Goal: Task Accomplishment & Management: Use online tool/utility

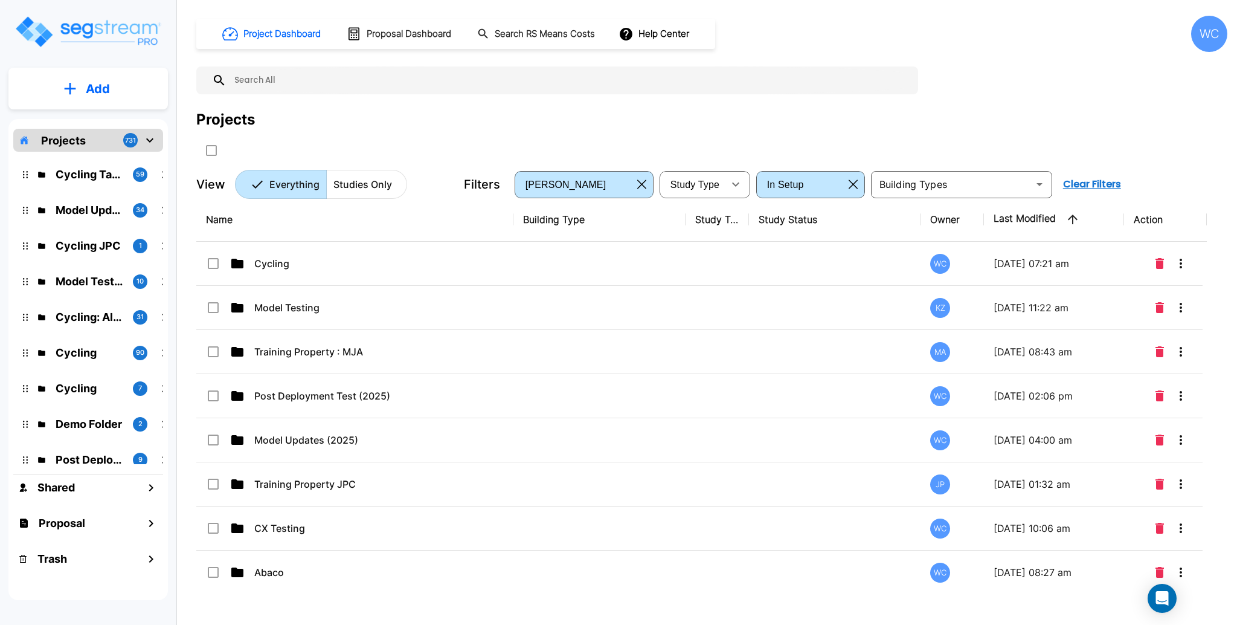
click at [366, 177] on p "Studies Only" at bounding box center [362, 184] width 59 height 14
click at [800, 184] on div "In Setup" at bounding box center [801, 184] width 85 height 34
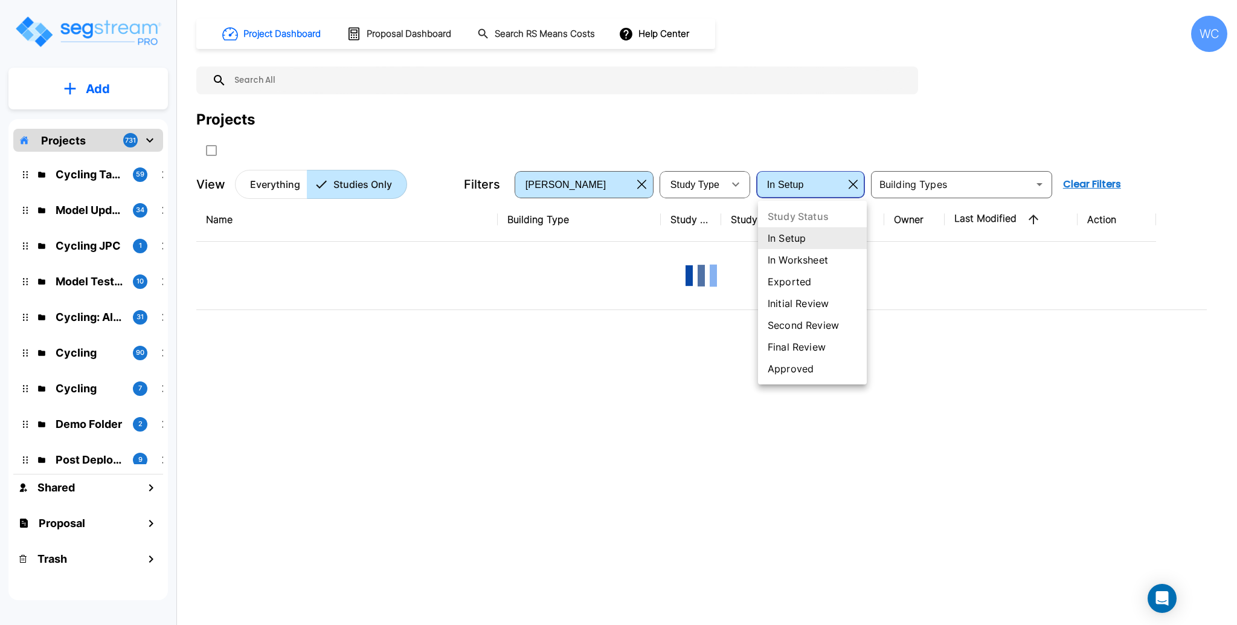
click at [808, 278] on li "Exported" at bounding box center [812, 282] width 109 height 22
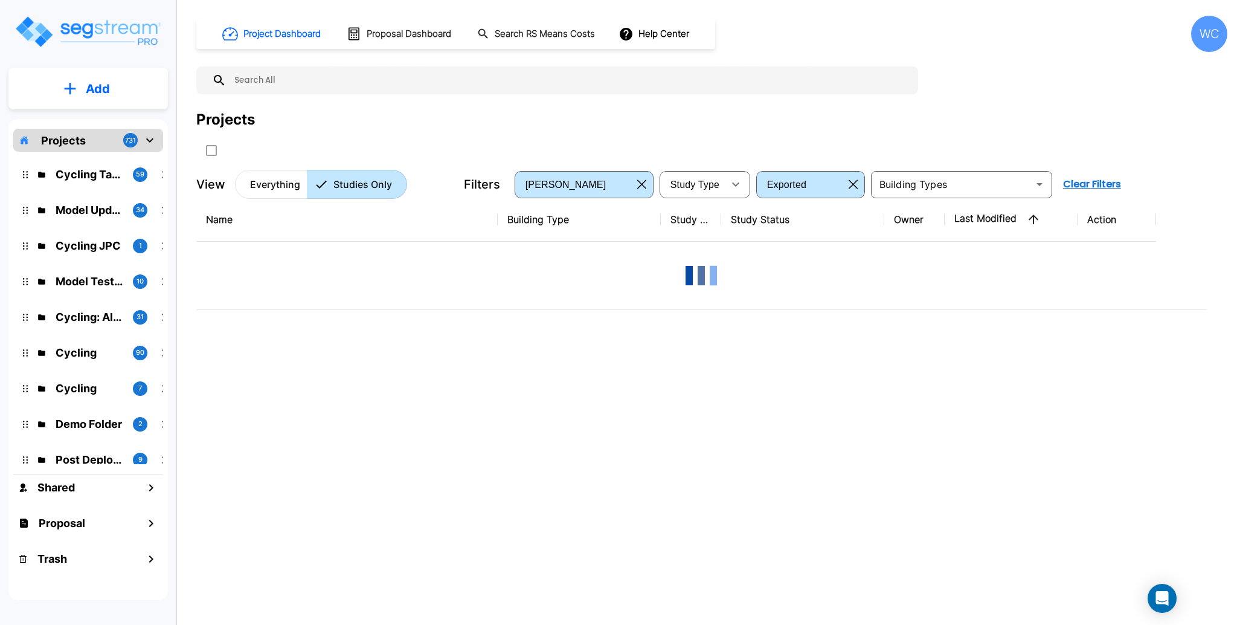
type input "Exported"
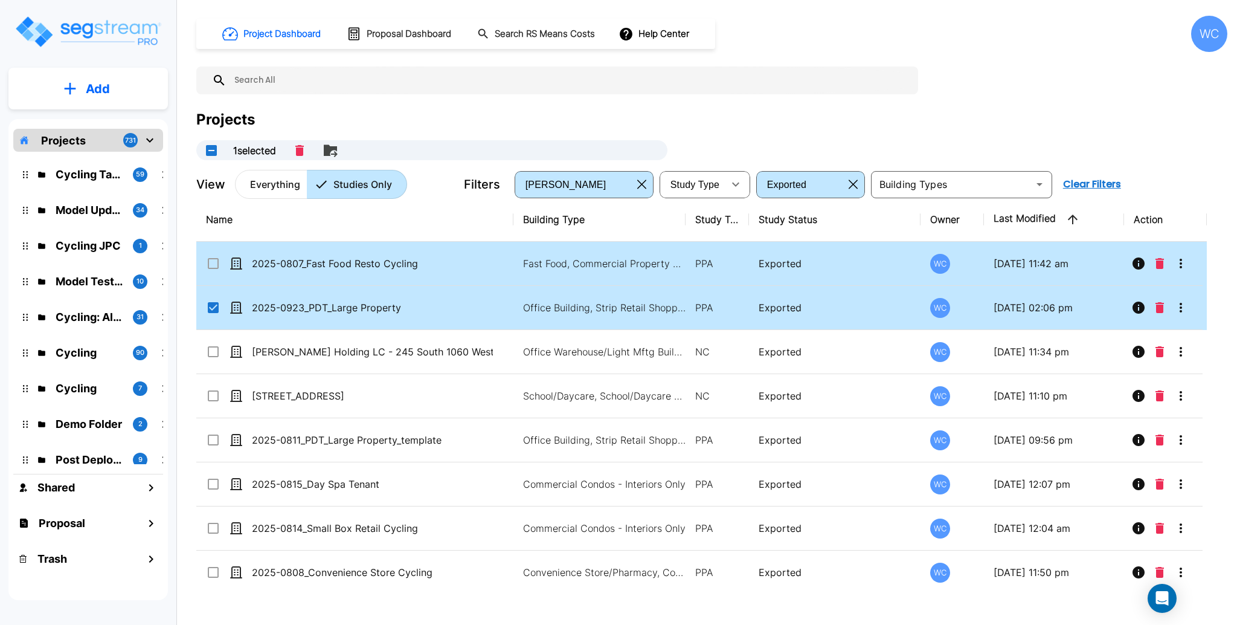
click at [439, 274] on td "2025-0807_Fast Food Resto Cycling" at bounding box center [354, 264] width 317 height 44
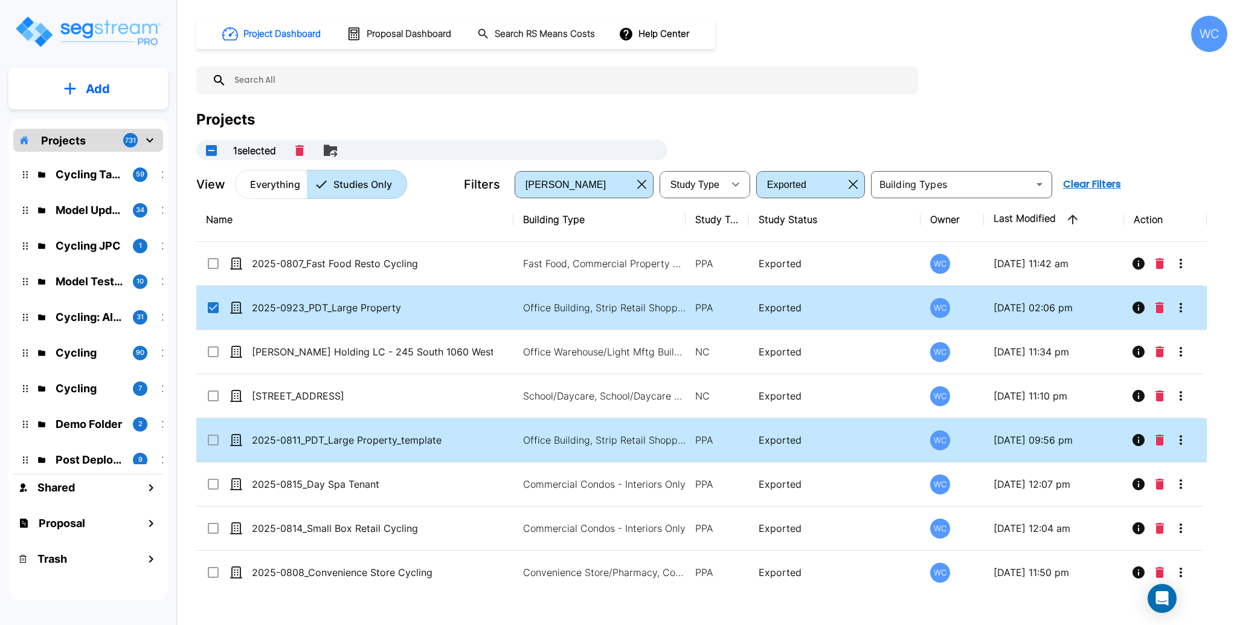
click at [215, 307] on input "select row 2025-0923_PDT_Large Property" at bounding box center [212, 305] width 12 height 10
checkbox input "true"
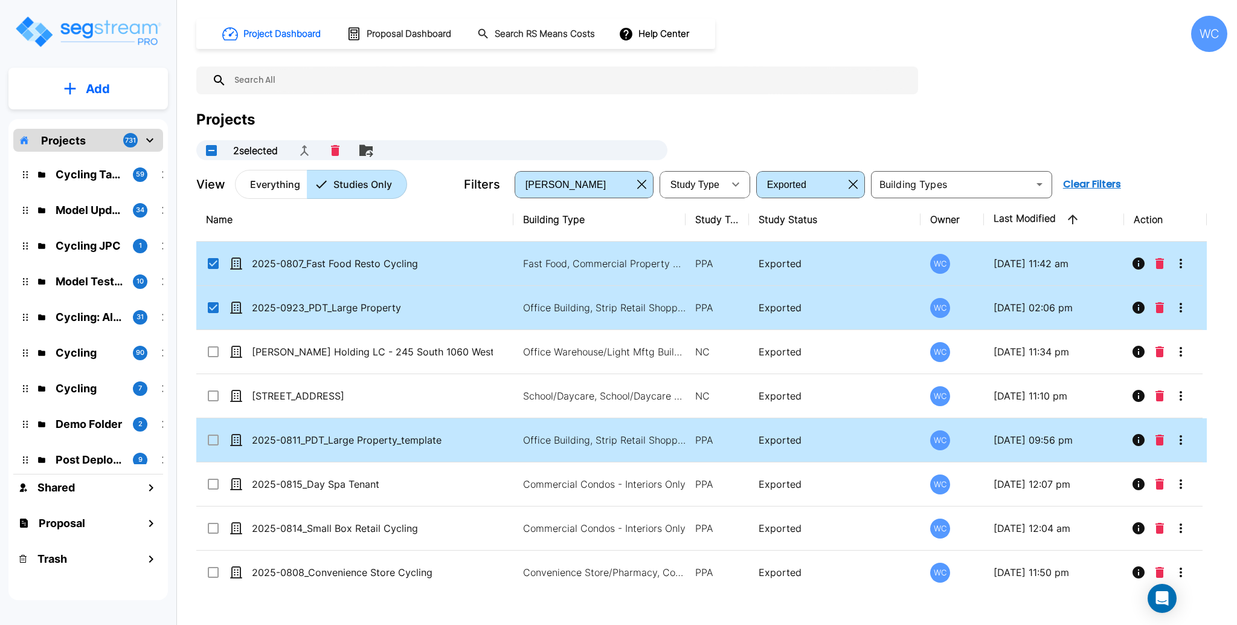
checkbox input "true"
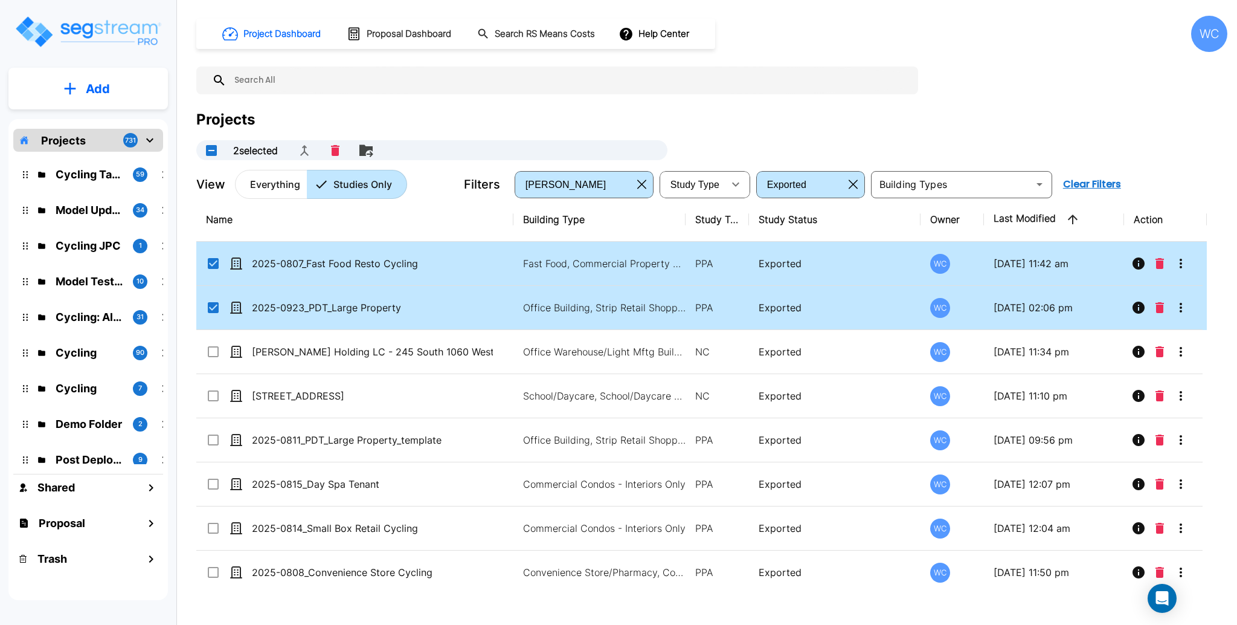
click at [208, 148] on button "UnSelectAll" at bounding box center [211, 150] width 24 height 24
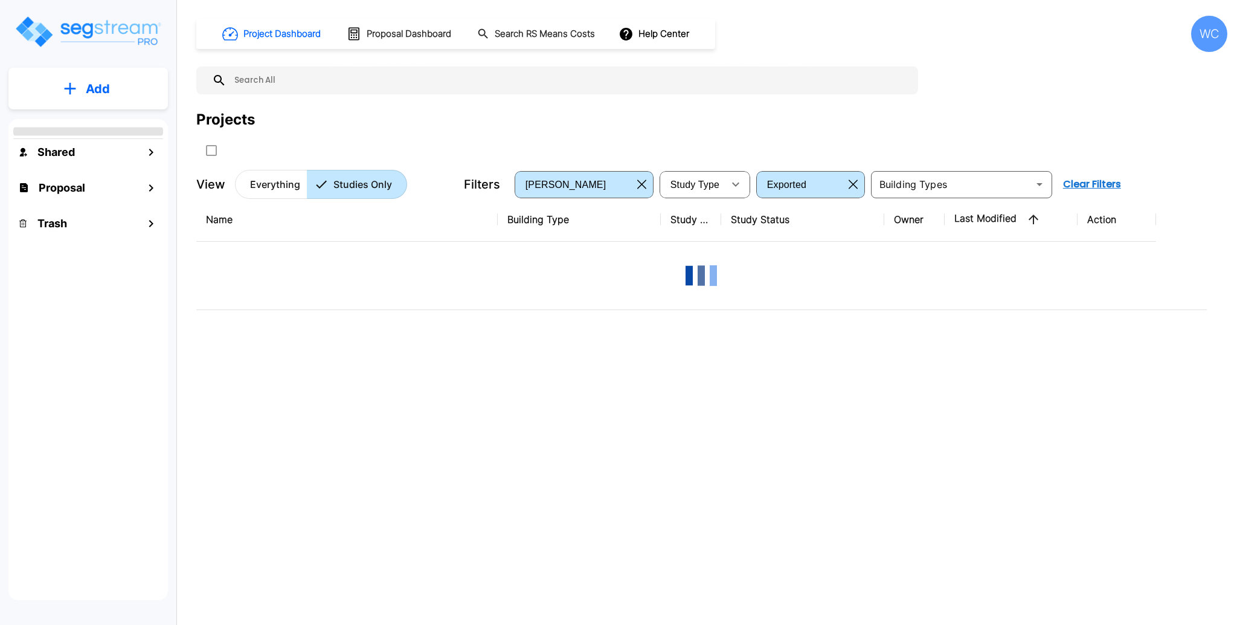
click at [506, 132] on div "Projects" at bounding box center [711, 134] width 1031 height 51
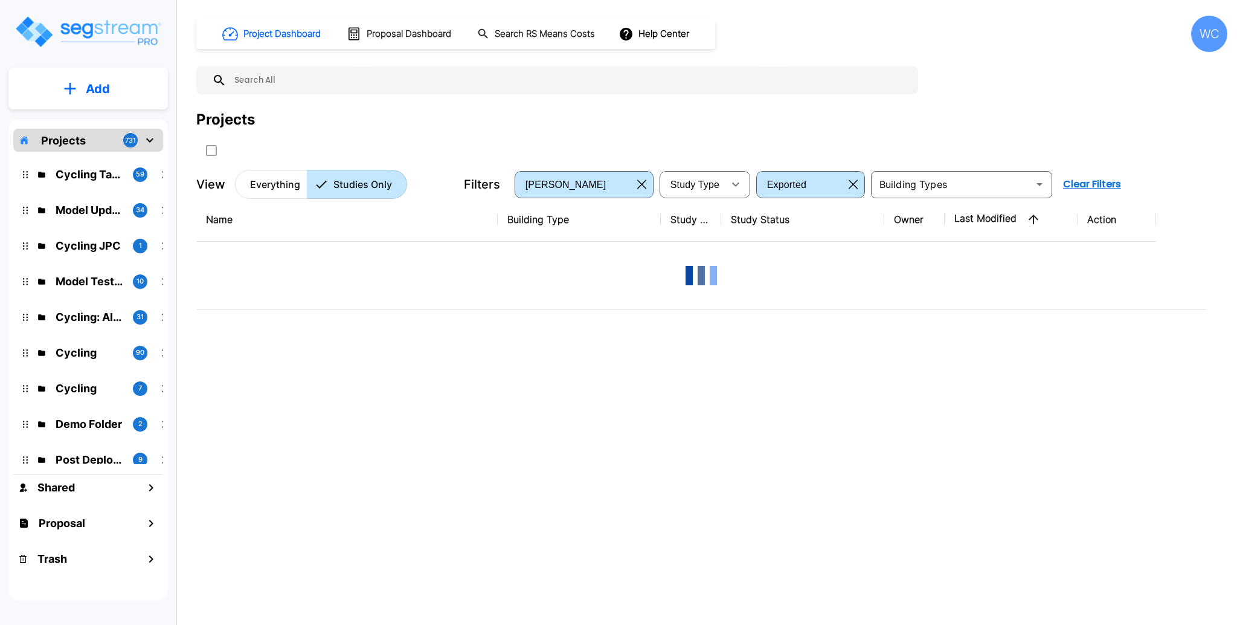
click at [530, 133] on div "Projects" at bounding box center [711, 134] width 1031 height 51
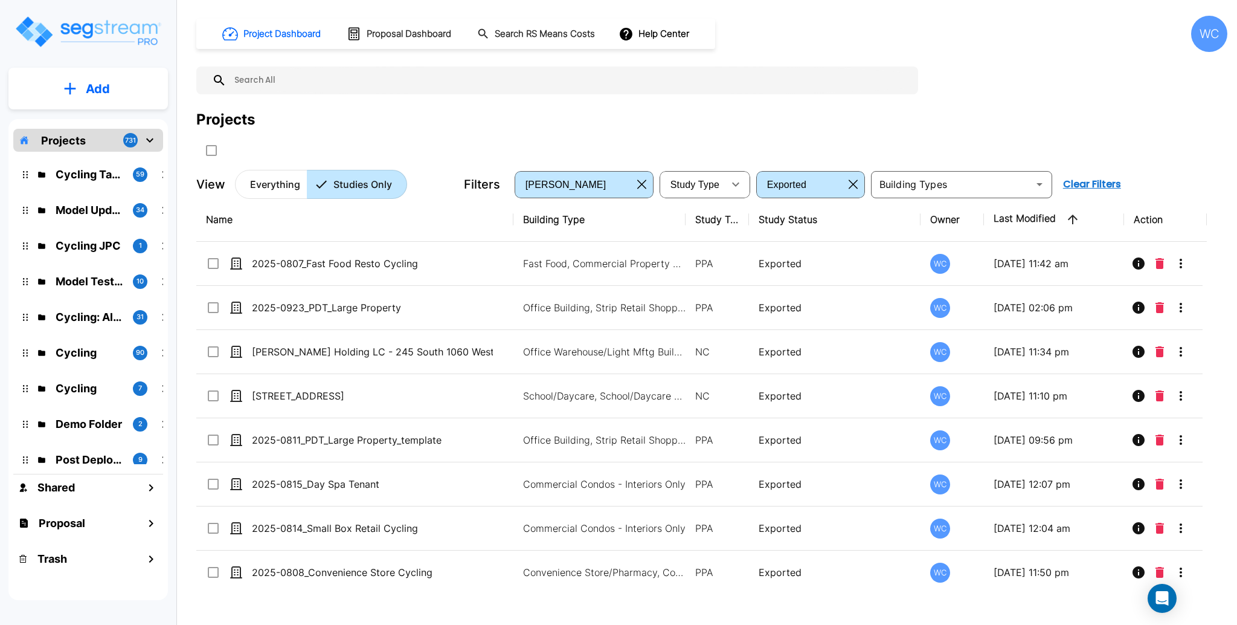
click at [465, 137] on div "Projects" at bounding box center [711, 134] width 1031 height 51
click at [725, 110] on div "Projects" at bounding box center [711, 120] width 1031 height 22
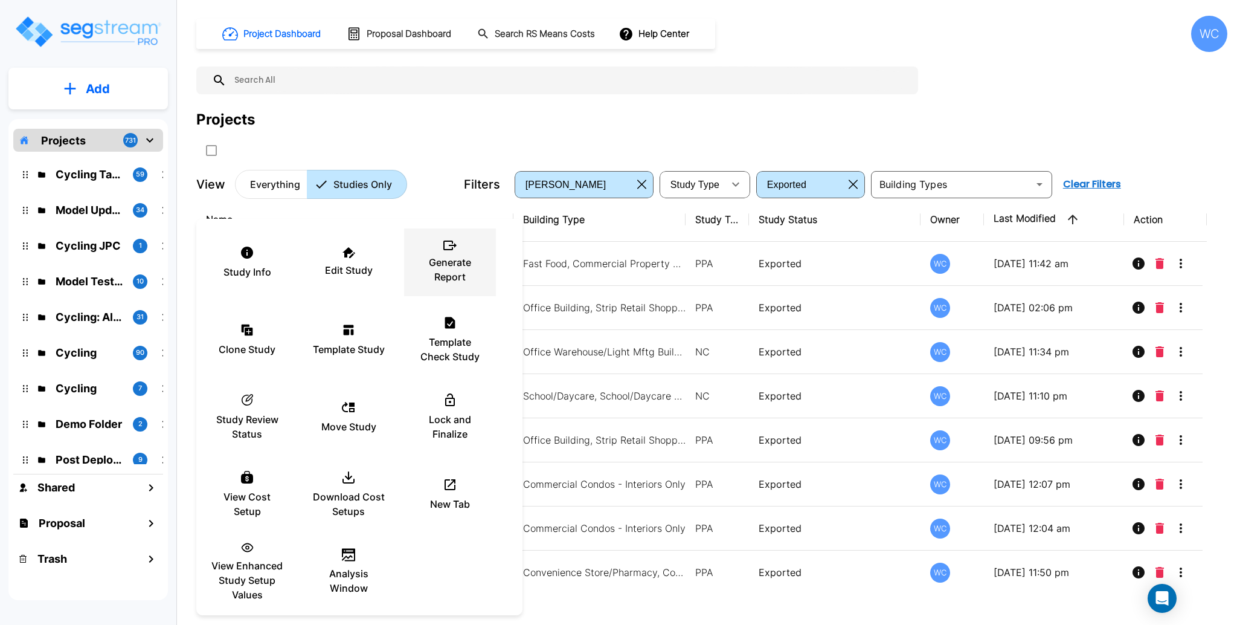
click at [451, 268] on p "Generate Report" at bounding box center [450, 269] width 72 height 29
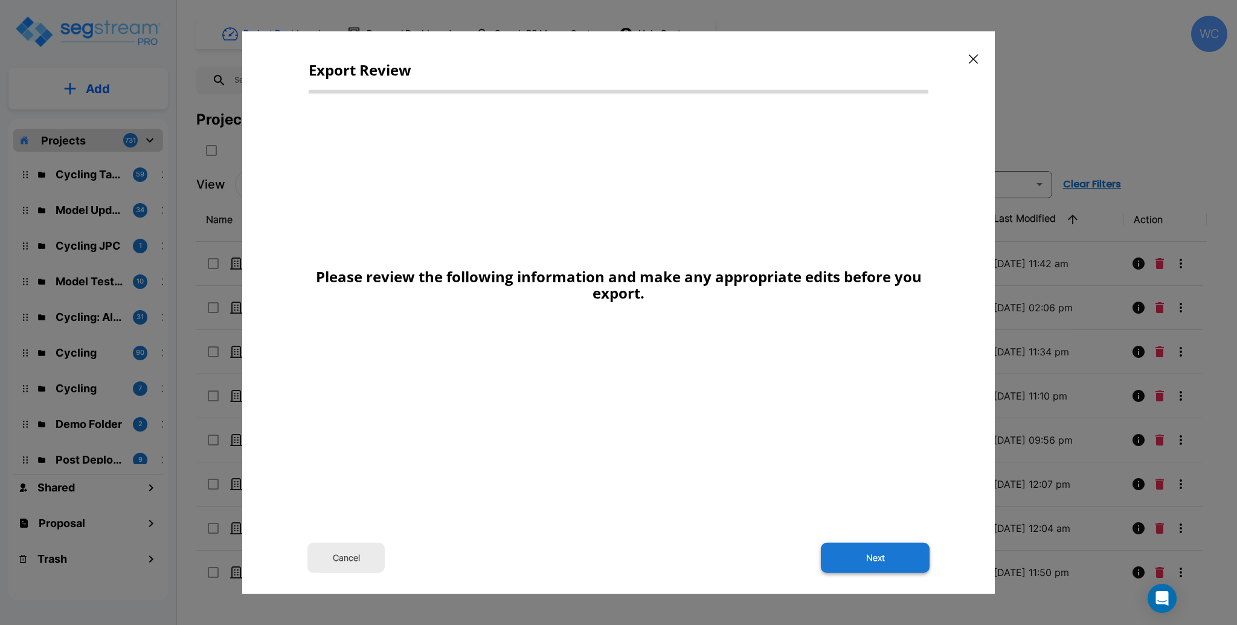
click at [857, 552] on button "Next" at bounding box center [875, 557] width 109 height 30
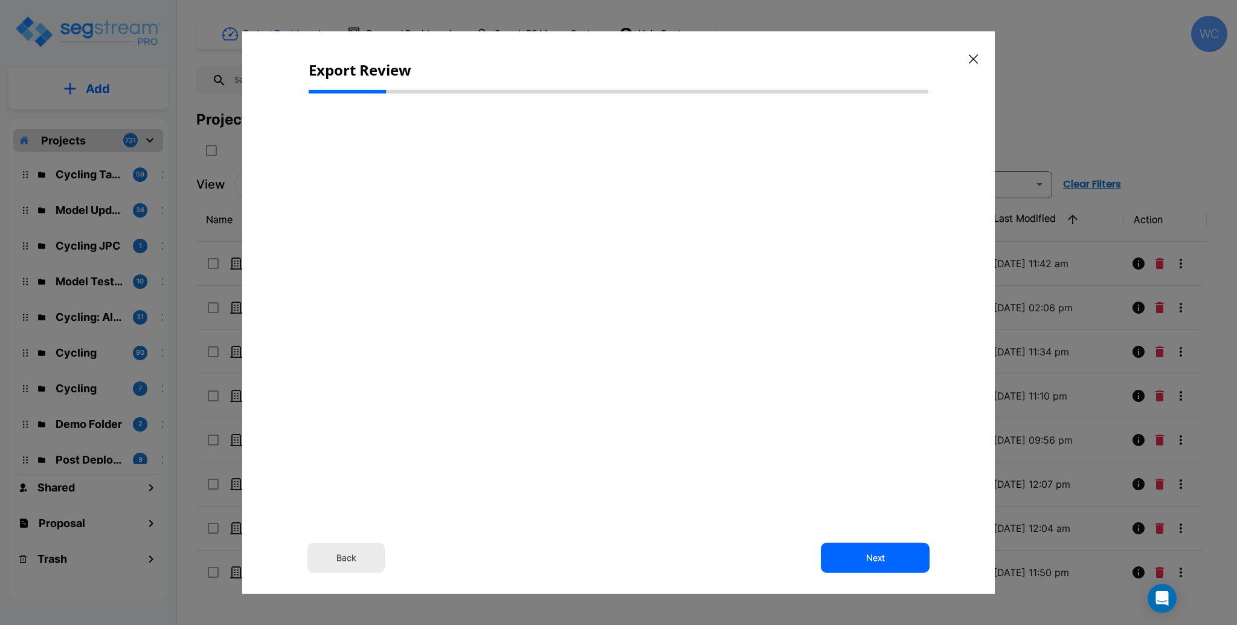
click at [443, 405] on div "Back Next" at bounding box center [619, 292] width 620 height 378
click at [857, 560] on button "Next" at bounding box center [875, 557] width 109 height 30
click at [606, 449] on div "Back Next" at bounding box center [619, 292] width 620 height 378
click at [883, 556] on button "Next" at bounding box center [875, 557] width 109 height 30
click at [866, 558] on button "Next" at bounding box center [875, 557] width 109 height 30
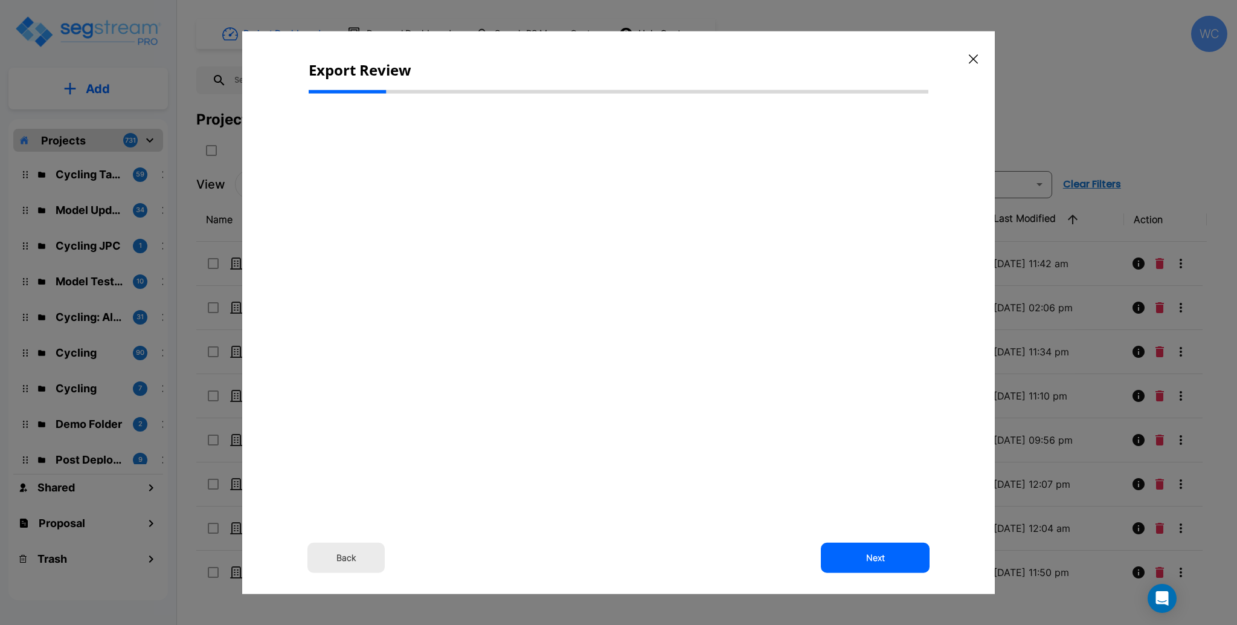
click at [982, 56] on div "Export Review Back Next" at bounding box center [618, 312] width 753 height 562
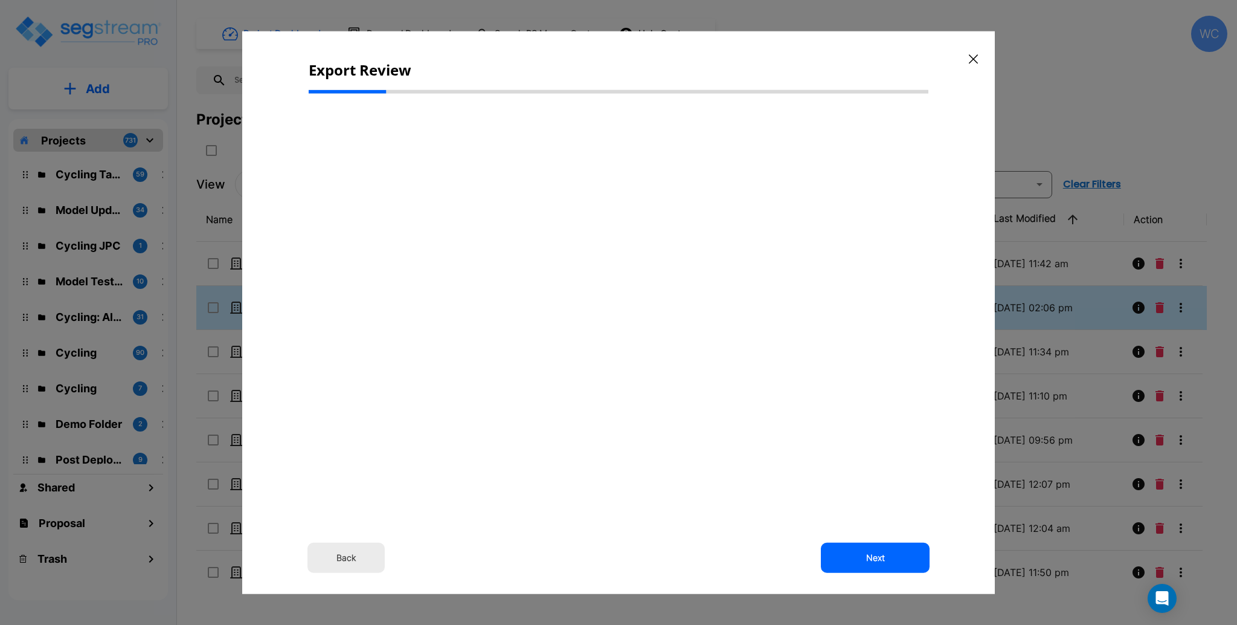
click at [975, 63] on icon "button" at bounding box center [973, 59] width 9 height 10
click at [975, 62] on div "Project Dashboard Proposal Dashboard Search RS Means Costs Help Center WC Proje…" at bounding box center [711, 107] width 1031 height 183
click at [972, 60] on div "Project Dashboard Proposal Dashboard Search RS Means Costs Help Center WC Proje…" at bounding box center [711, 107] width 1031 height 183
click at [539, 380] on td "School/Daycare, School/Daycare Site" at bounding box center [599, 396] width 172 height 44
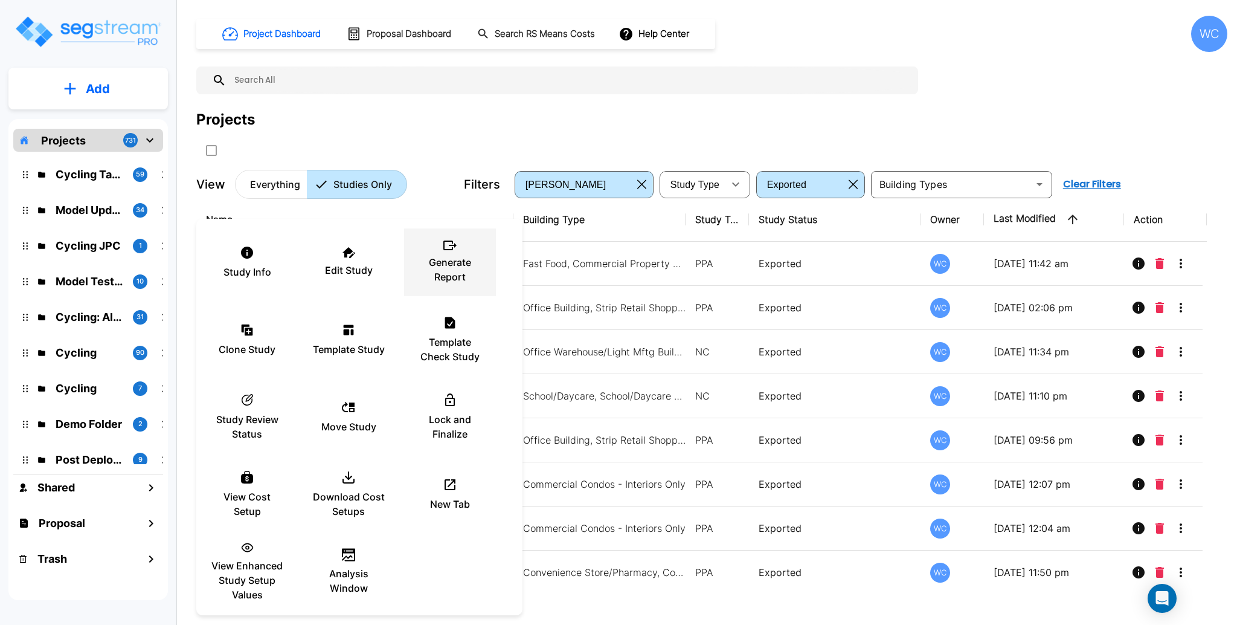
click at [463, 263] on p "Generate Report" at bounding box center [450, 269] width 72 height 29
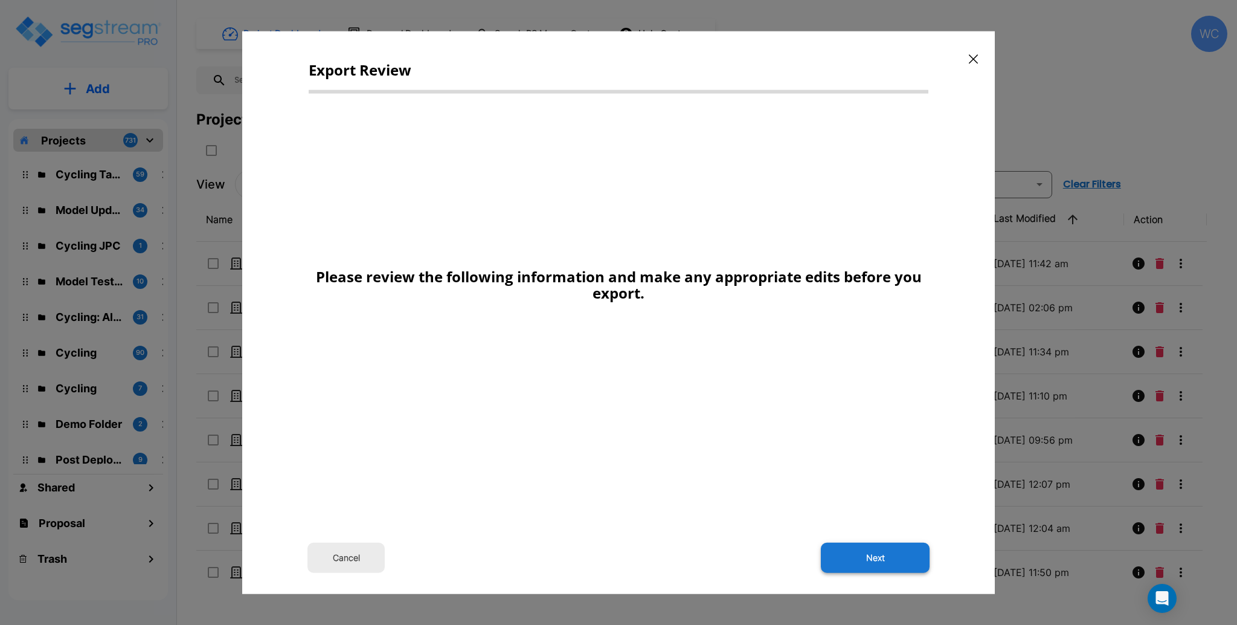
click at [883, 555] on button "Next" at bounding box center [875, 557] width 109 height 30
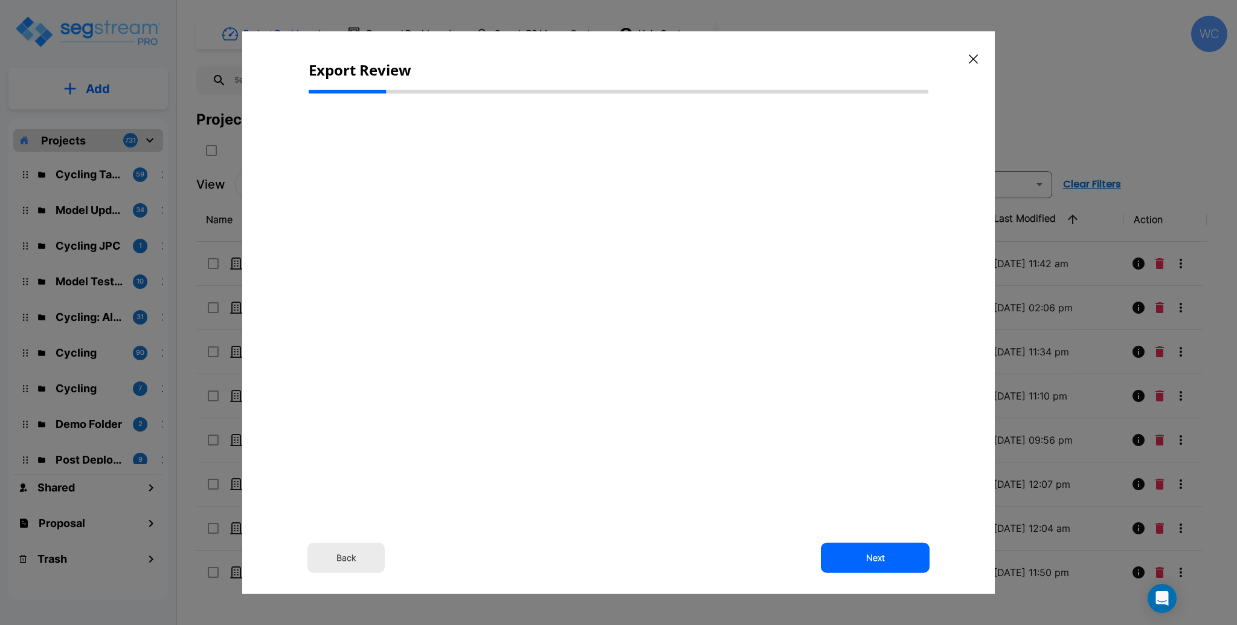
click at [565, 243] on div "Back Next" at bounding box center [619, 292] width 620 height 378
click at [596, 207] on div "Back Next" at bounding box center [619, 292] width 620 height 378
click at [876, 562] on button "Next" at bounding box center [875, 557] width 109 height 30
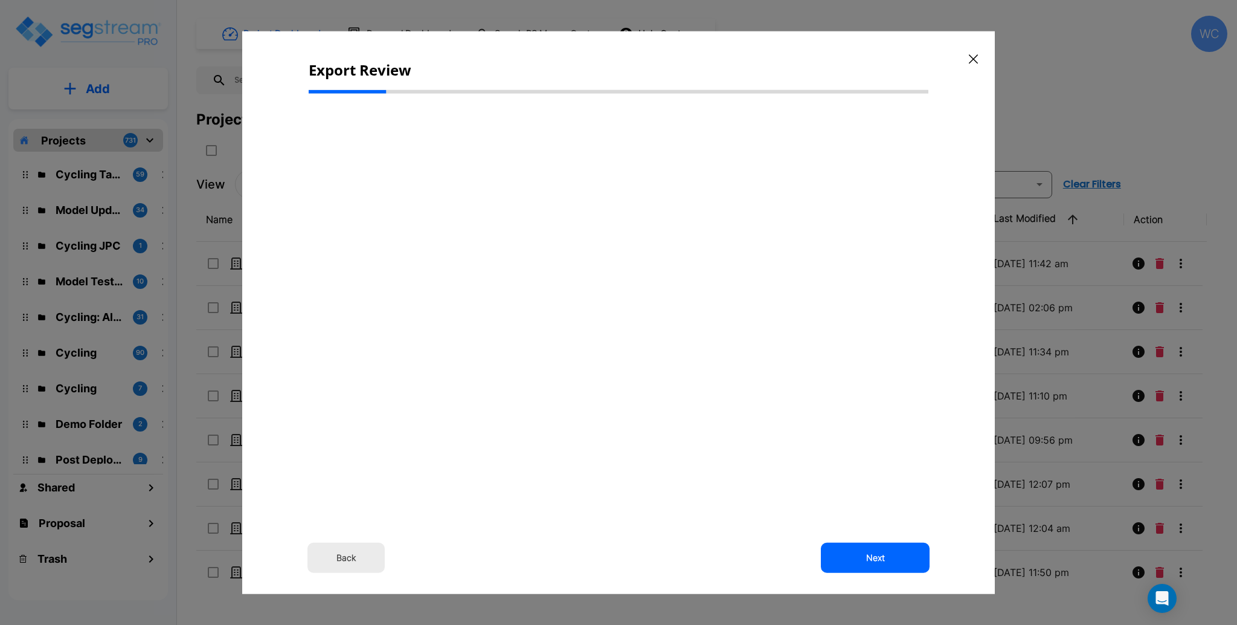
click at [832, 563] on button "Next" at bounding box center [875, 557] width 109 height 30
drag, startPoint x: 249, startPoint y: 513, endPoint x: 407, endPoint y: 399, distance: 194.8
click at [249, 513] on div "Export Review Back Next" at bounding box center [618, 312] width 753 height 562
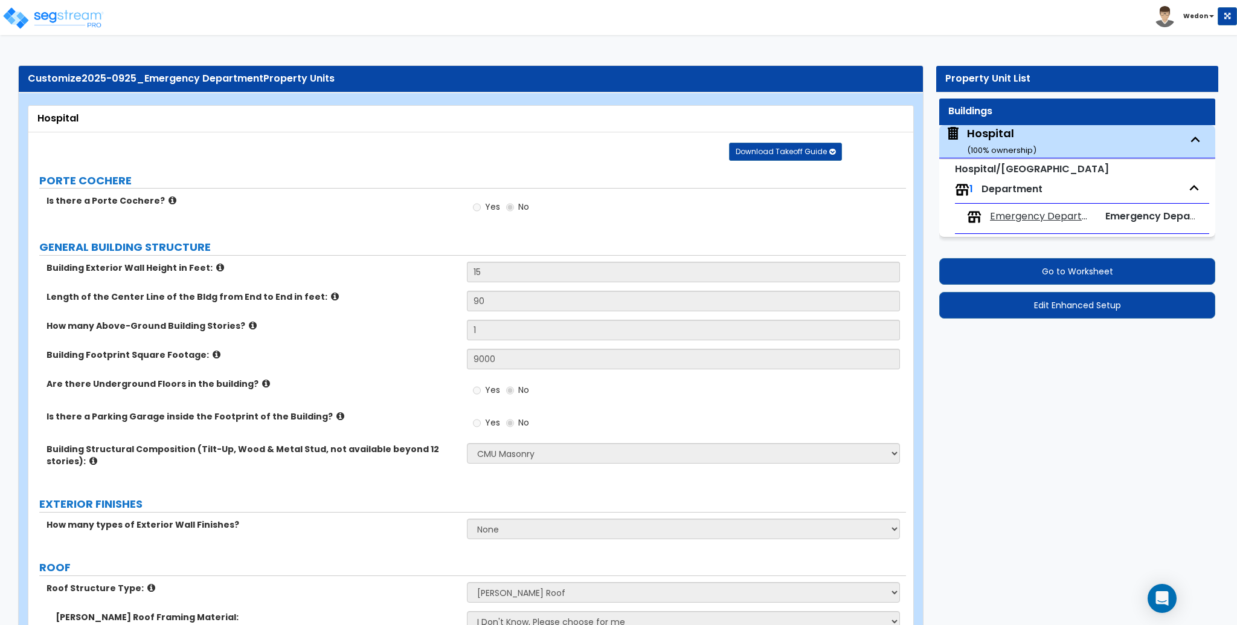
select select "6"
select select "1"
